Goal: Transaction & Acquisition: Download file/media

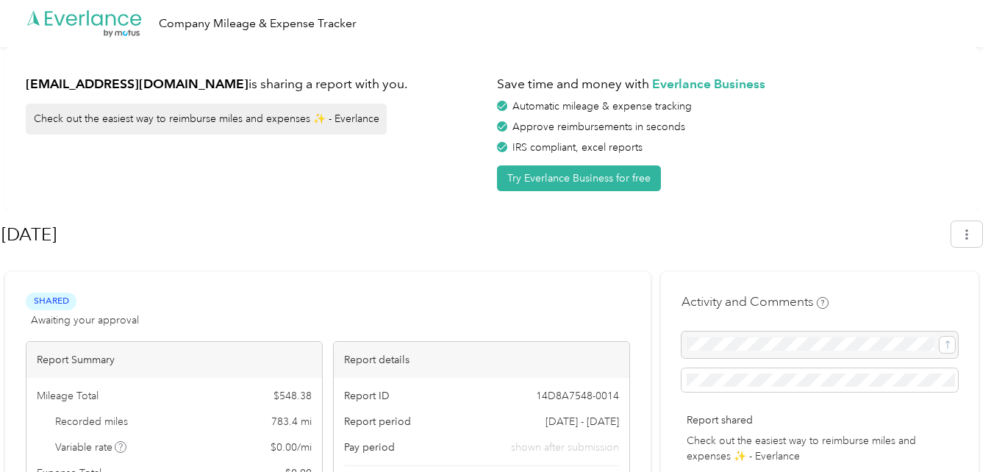
click at [705, 199] on div "[EMAIL_ADDRESS][DOMAIN_NAME] is sharing a report with you. Check out the easies…" at bounding box center [492, 129] width 974 height 165
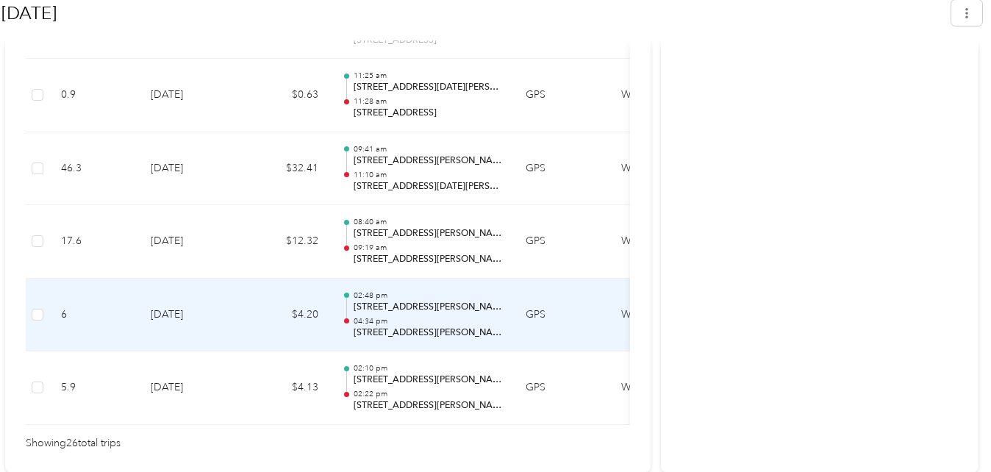
scroll to position [2171, 0]
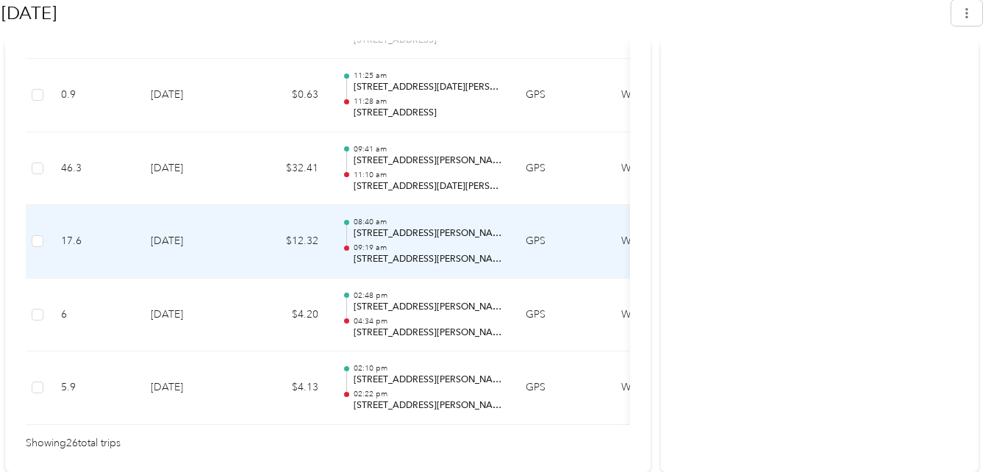
click at [389, 243] on p "09:19 am" at bounding box center [428, 248] width 149 height 10
click at [625, 257] on td "Work" at bounding box center [665, 242] width 110 height 74
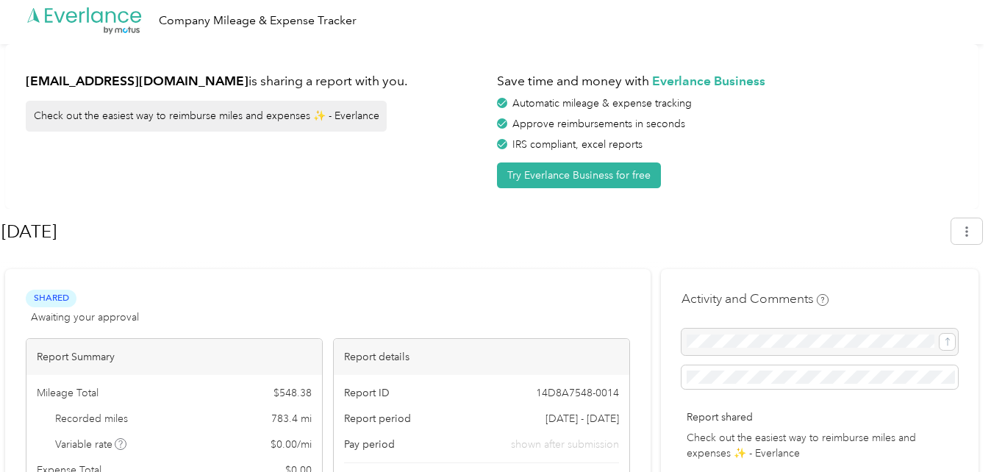
scroll to position [0, 0]
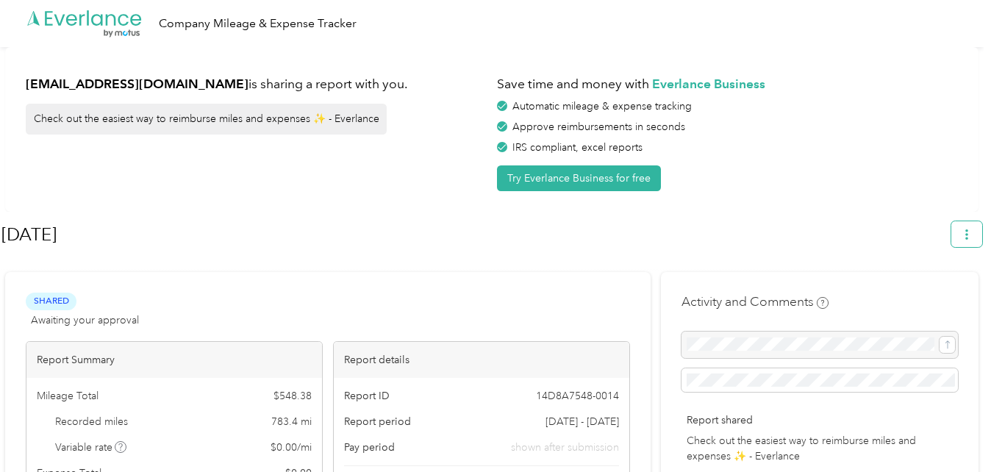
click at [971, 227] on button "button" at bounding box center [967, 234] width 31 height 26
click at [959, 296] on div "Download" at bounding box center [933, 303] width 81 height 15
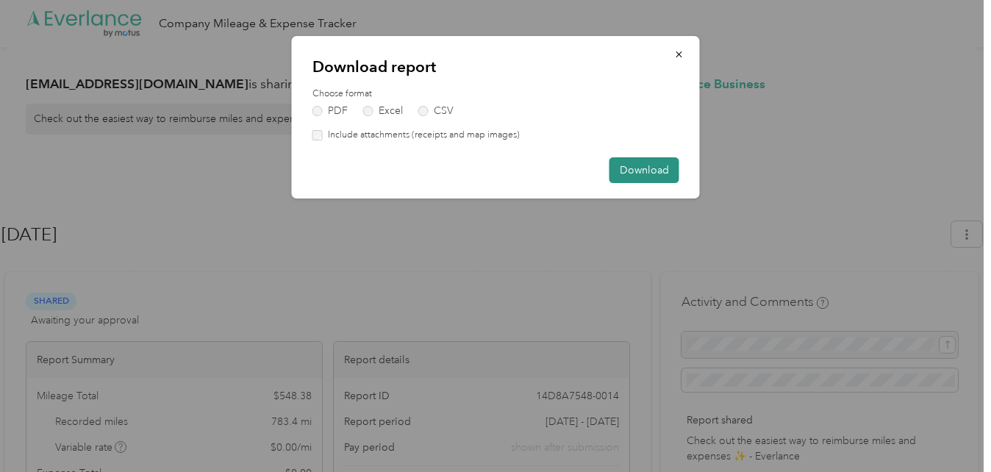
click at [667, 173] on button "Download" at bounding box center [645, 170] width 70 height 26
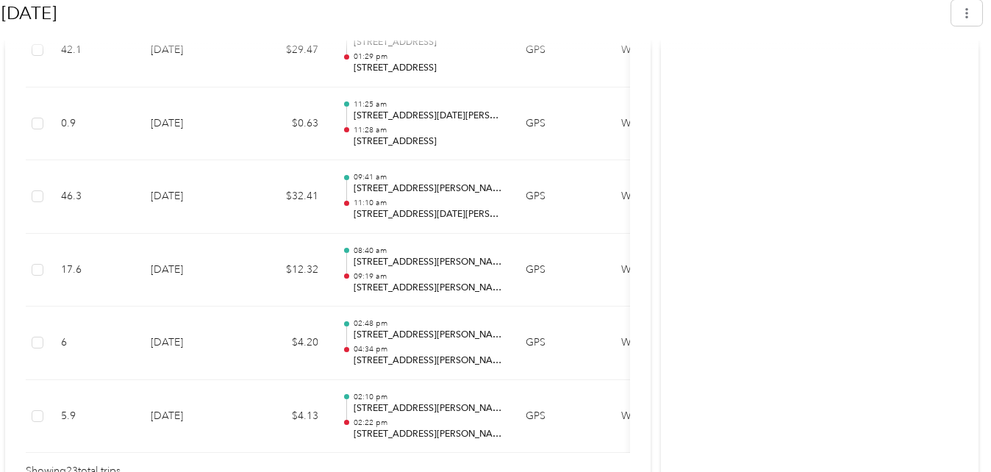
scroll to position [1951, 0]
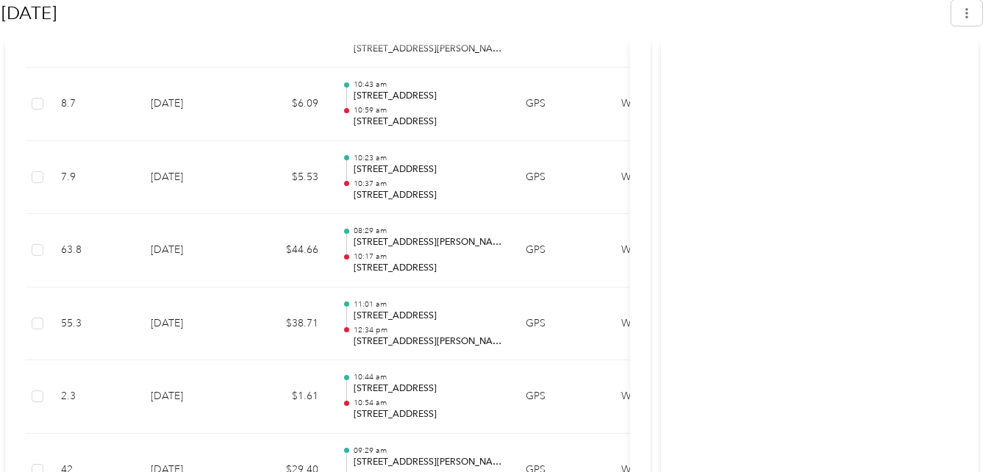
scroll to position [480, 0]
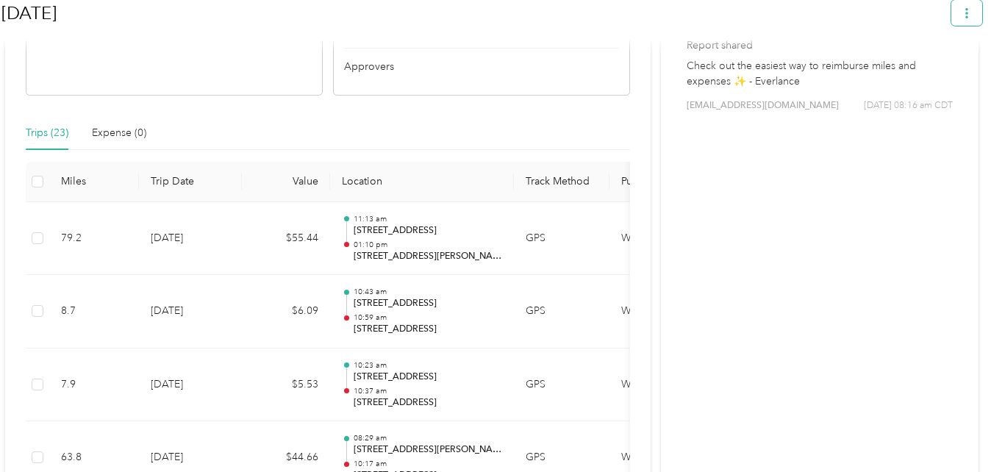
click at [976, 21] on button "button" at bounding box center [967, 13] width 31 height 26
click at [944, 75] on span "Download" at bounding box center [932, 82] width 49 height 15
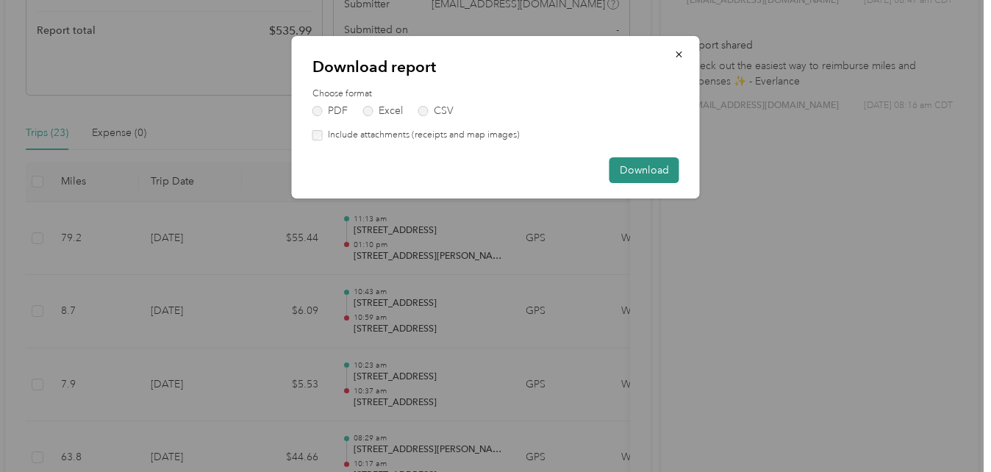
click at [638, 168] on button "Download" at bounding box center [645, 170] width 70 height 26
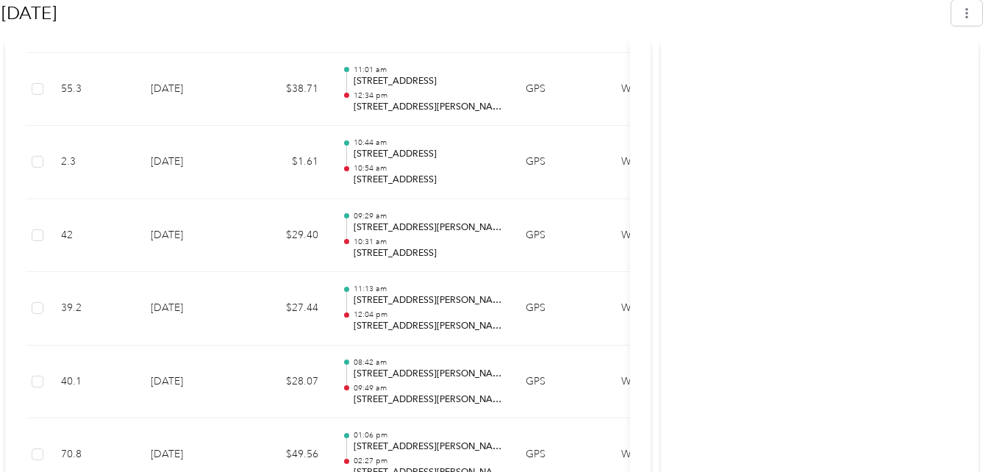
scroll to position [921, 0]
click at [702, 111] on div "Activity and Comments Report shared Check out the easiest way to reimburse mile…" at bounding box center [820, 421] width 318 height 2140
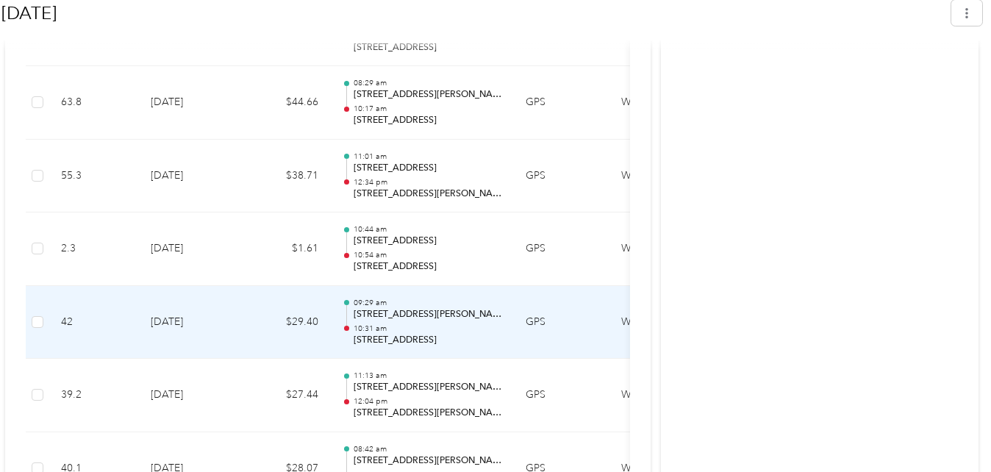
scroll to position [701, 0]
